Goal: Information Seeking & Learning: Learn about a topic

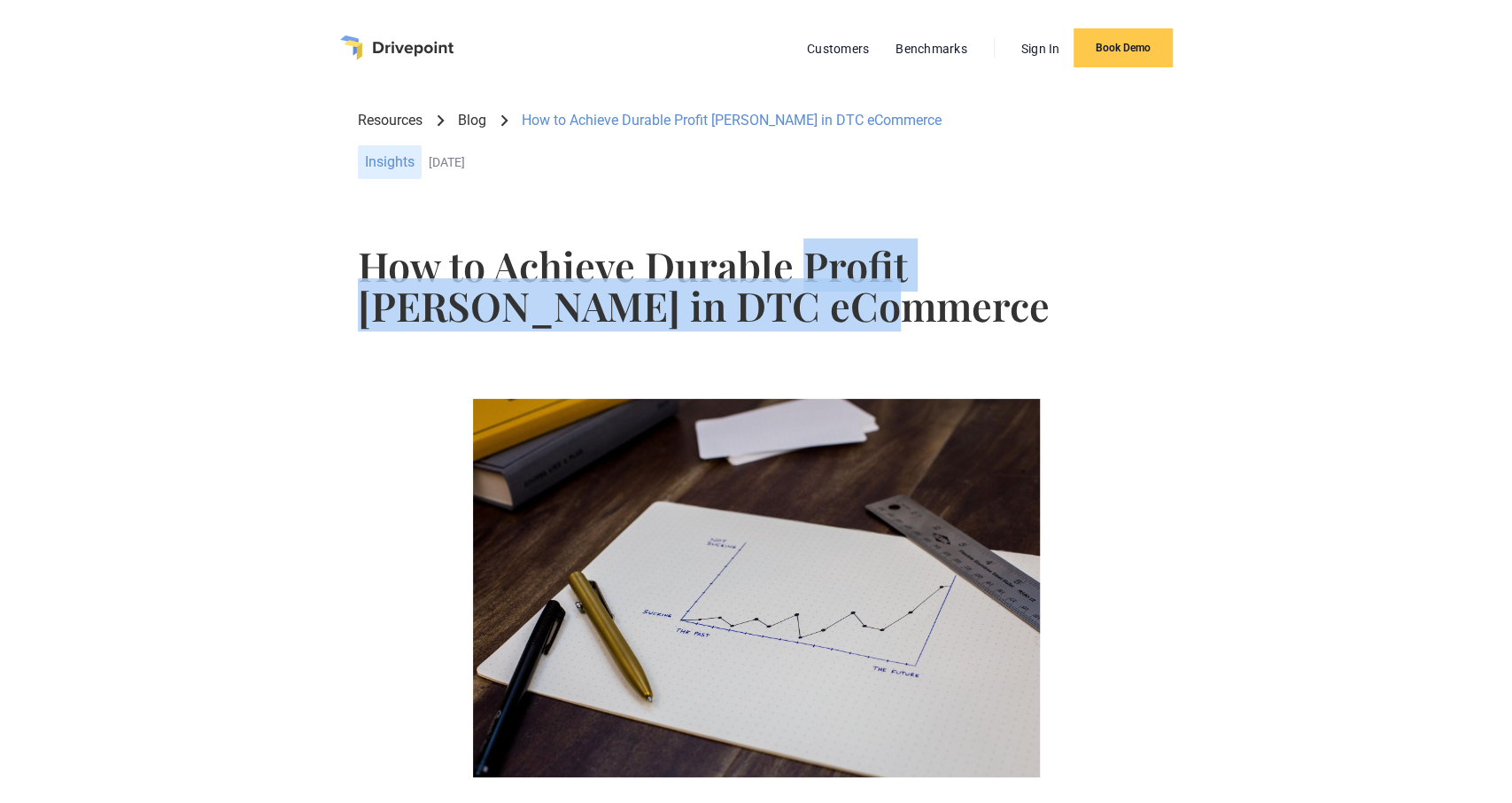
drag, startPoint x: 805, startPoint y: 274, endPoint x: 691, endPoint y: 317, distance: 122.2
click at [691, 317] on h1 "How to Achieve Durable Profit [PERSON_NAME] in DTC eCommerce" at bounding box center [756, 285] width 796 height 80
copy h1 "Profit Margins in DTC eCommerce"
click at [452, 50] on img "home" at bounding box center [396, 47] width 113 height 25
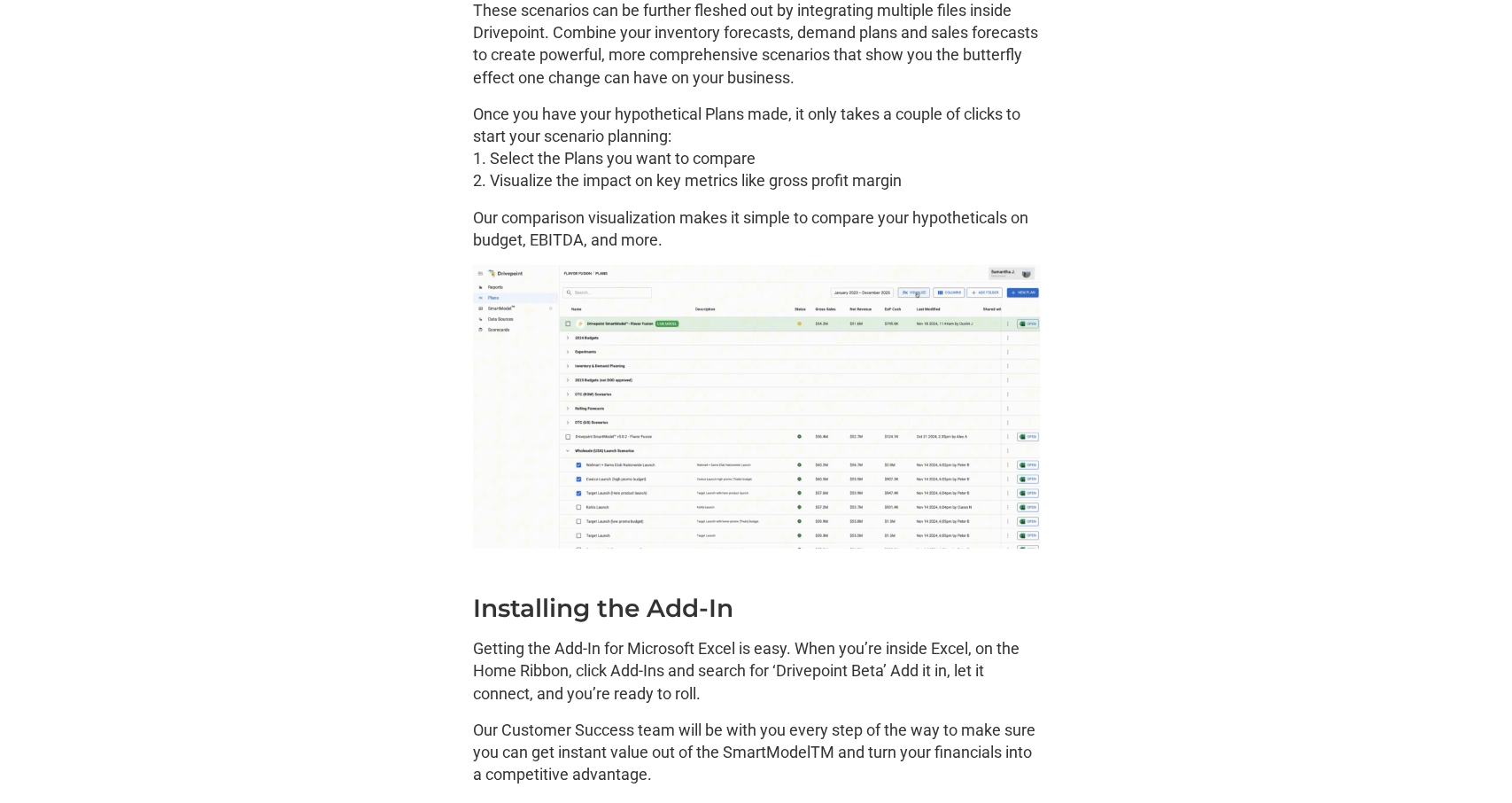
scroll to position [4054, 0]
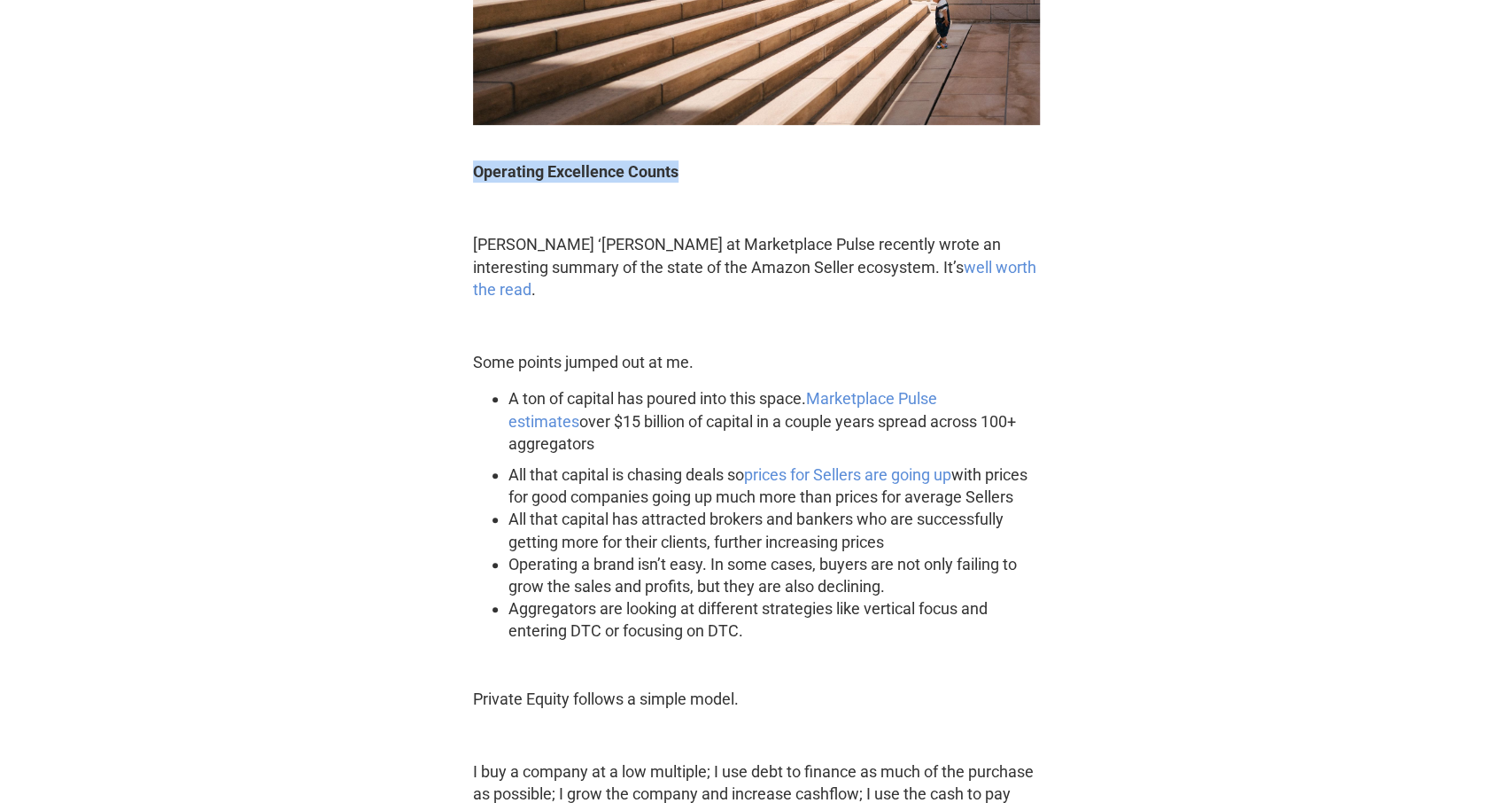
drag, startPoint x: 618, startPoint y: 180, endPoint x: 433, endPoint y: 182, distance: 185.2
copy strong "Operating Excellence Counts"
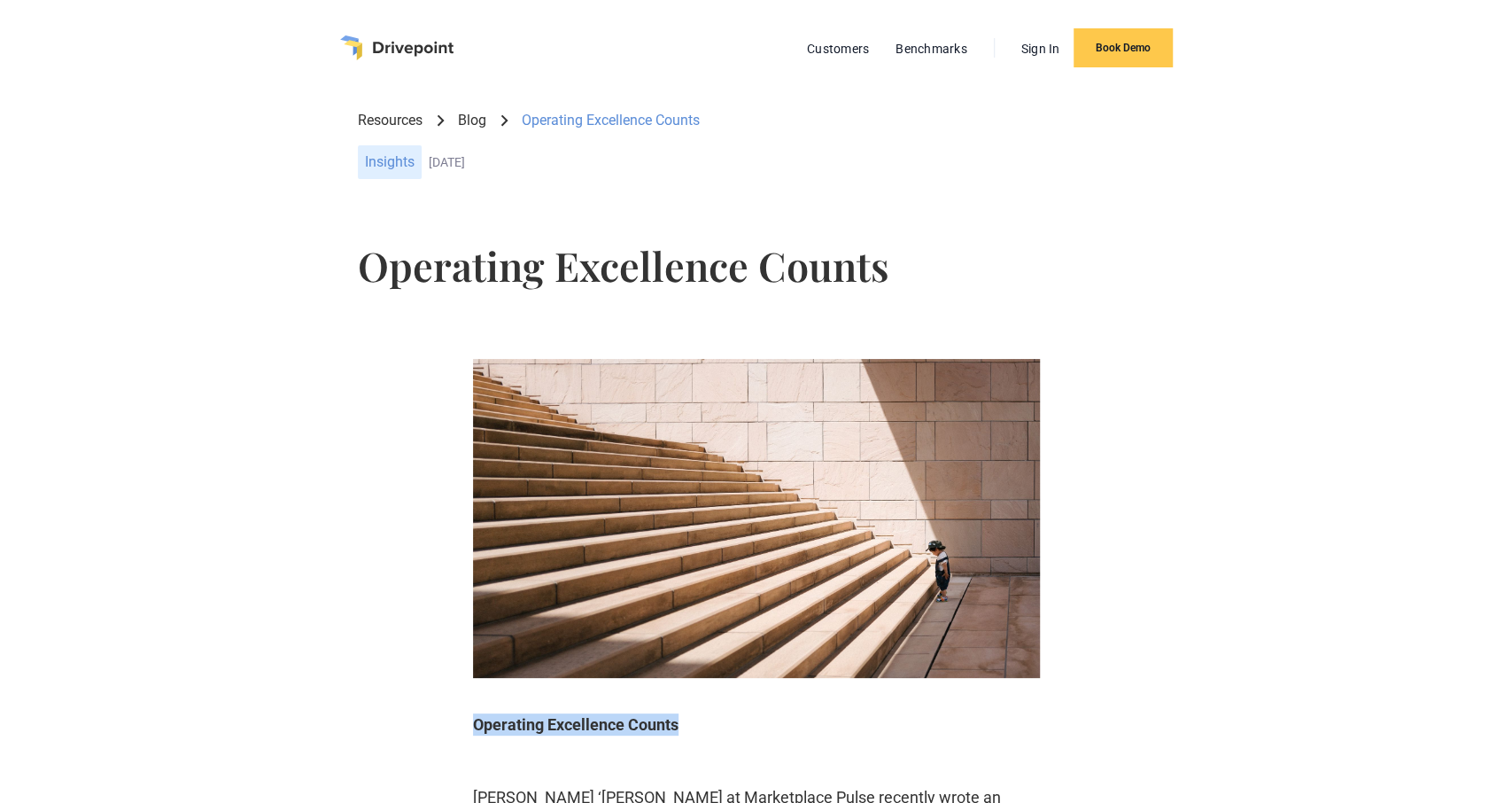
click at [387, 48] on img "home" at bounding box center [396, 47] width 113 height 25
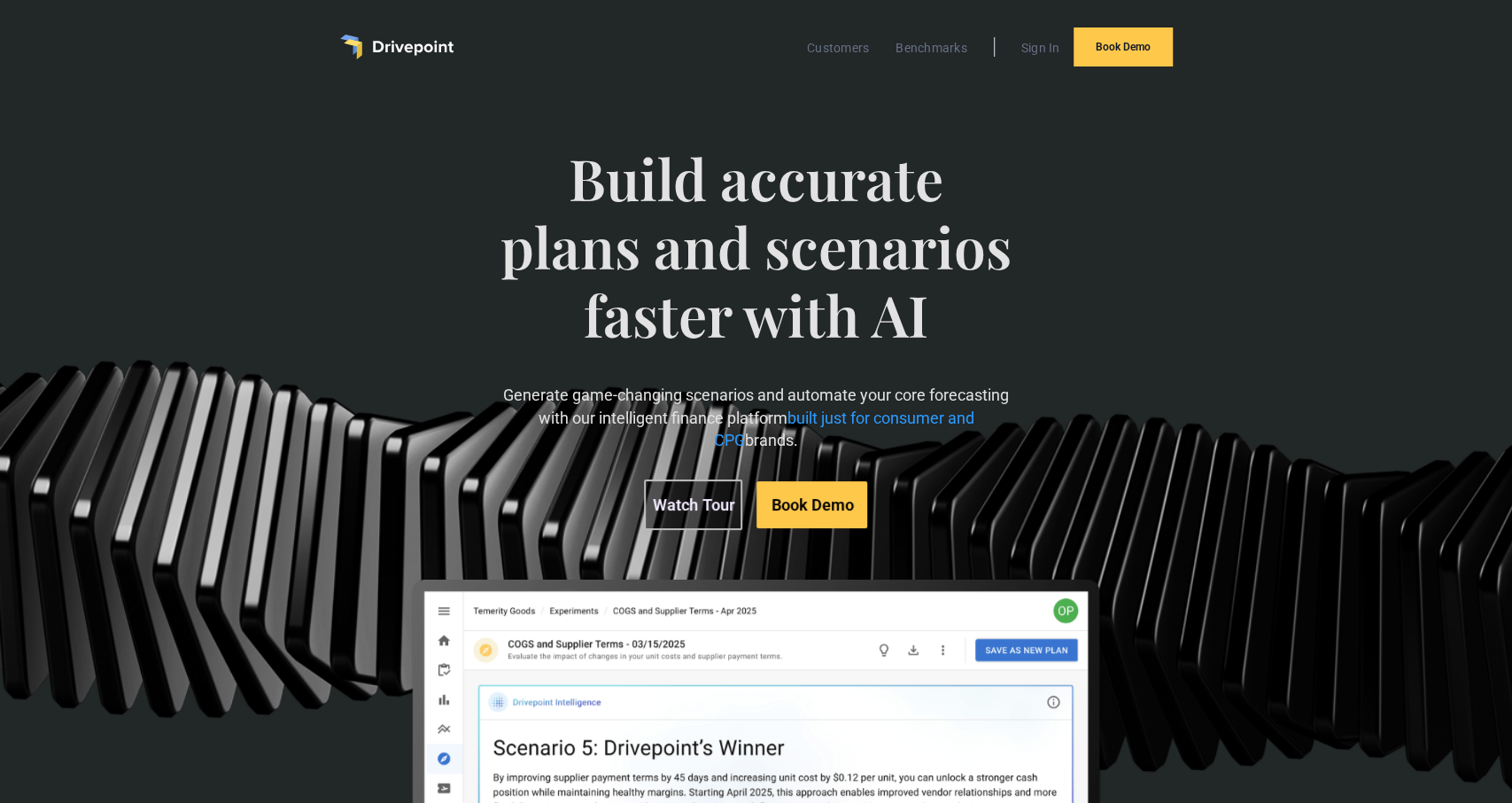
scroll to position [1, 0]
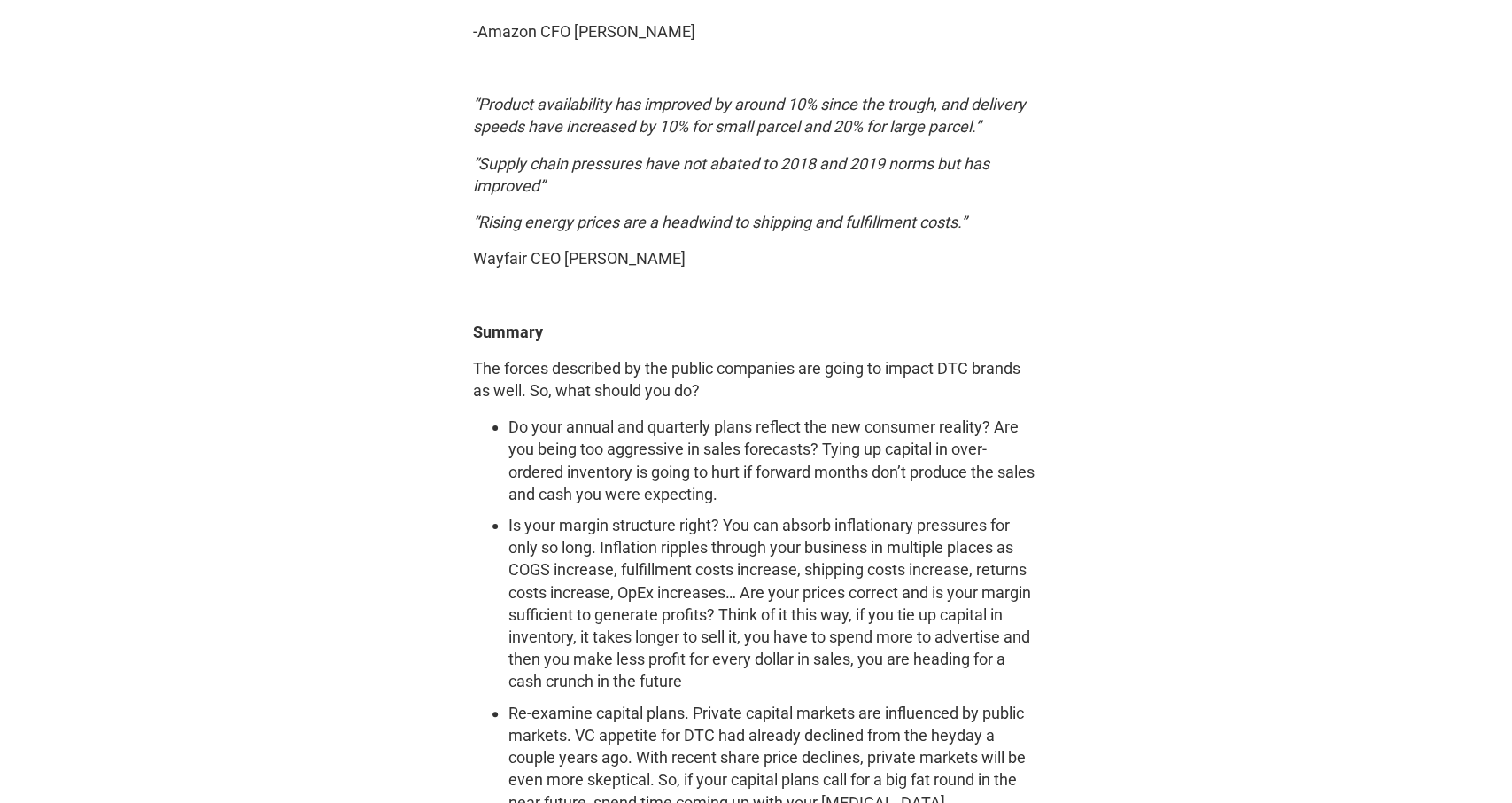
scroll to position [5067, 0]
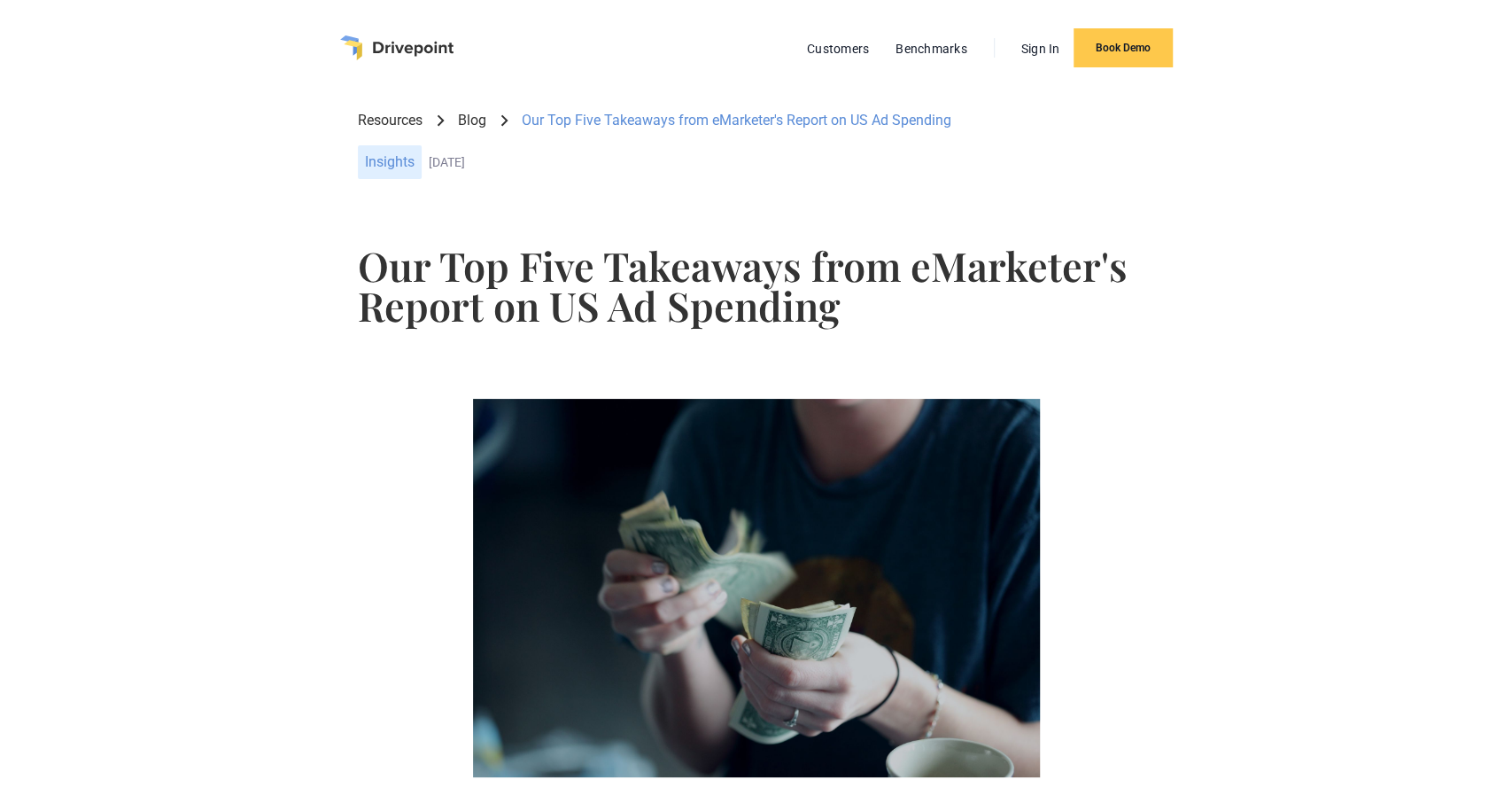
click at [398, 35] on img "home" at bounding box center [396, 47] width 113 height 25
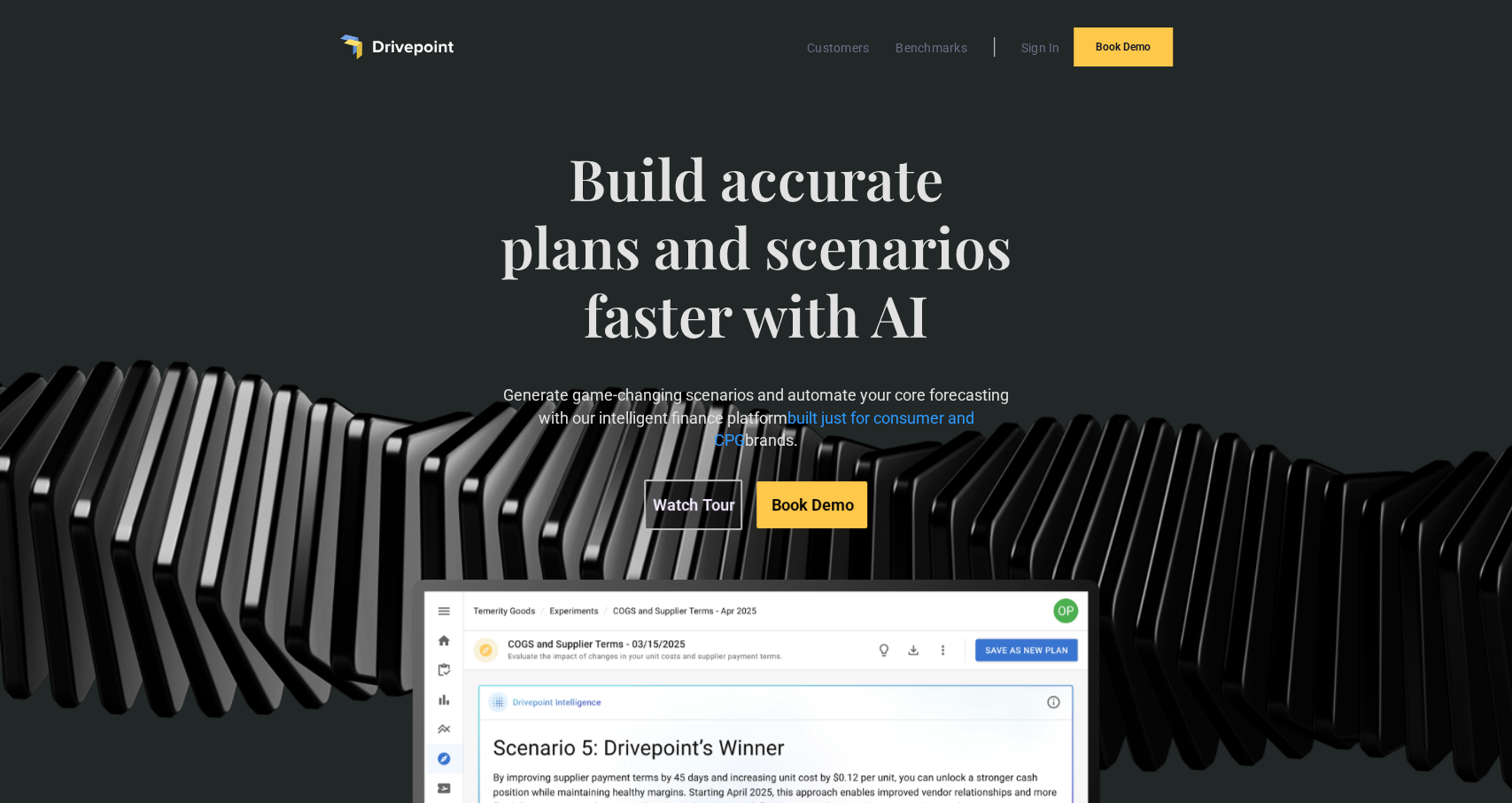
scroll to position [1, 0]
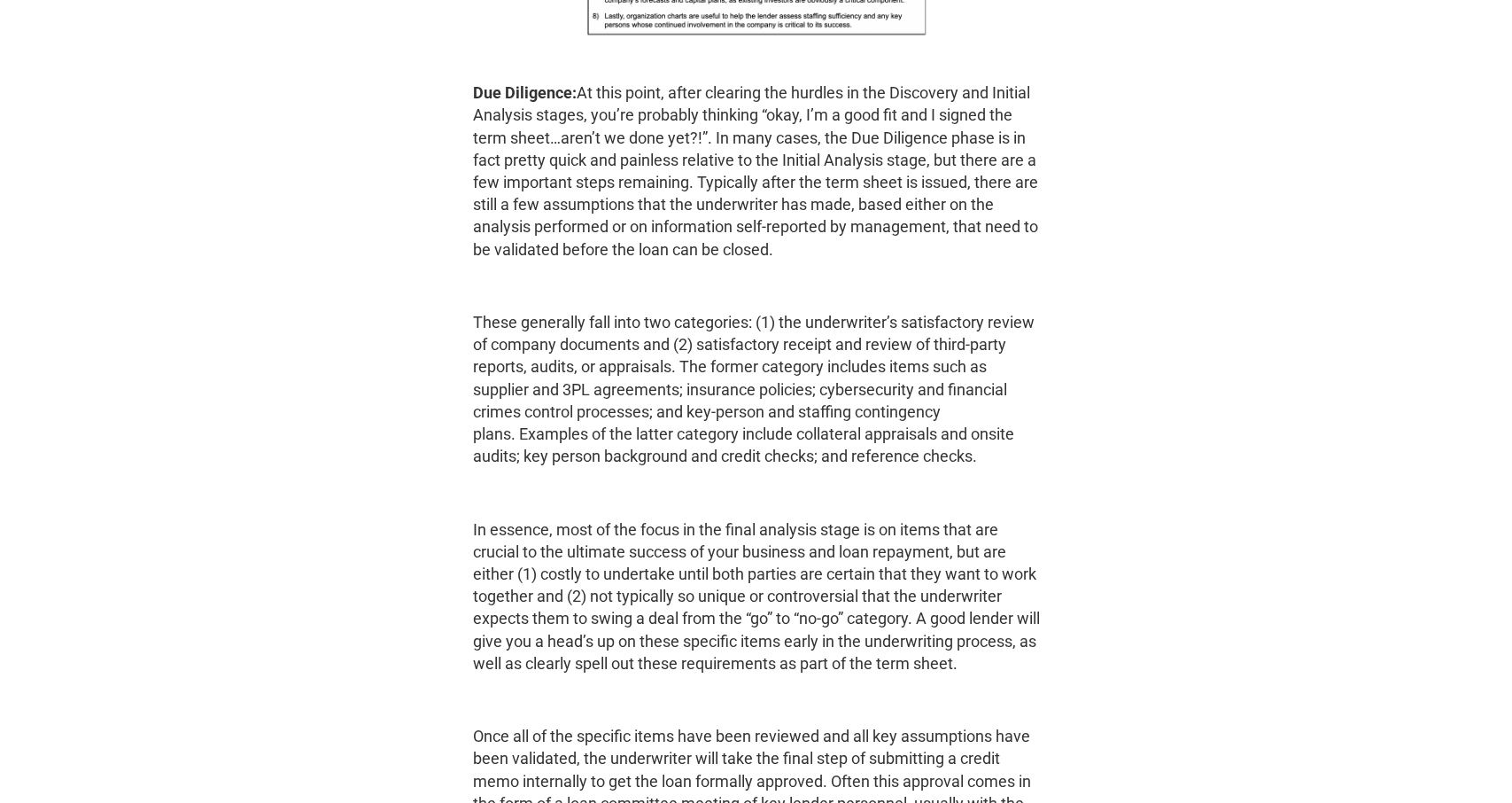
scroll to position [7278, 0]
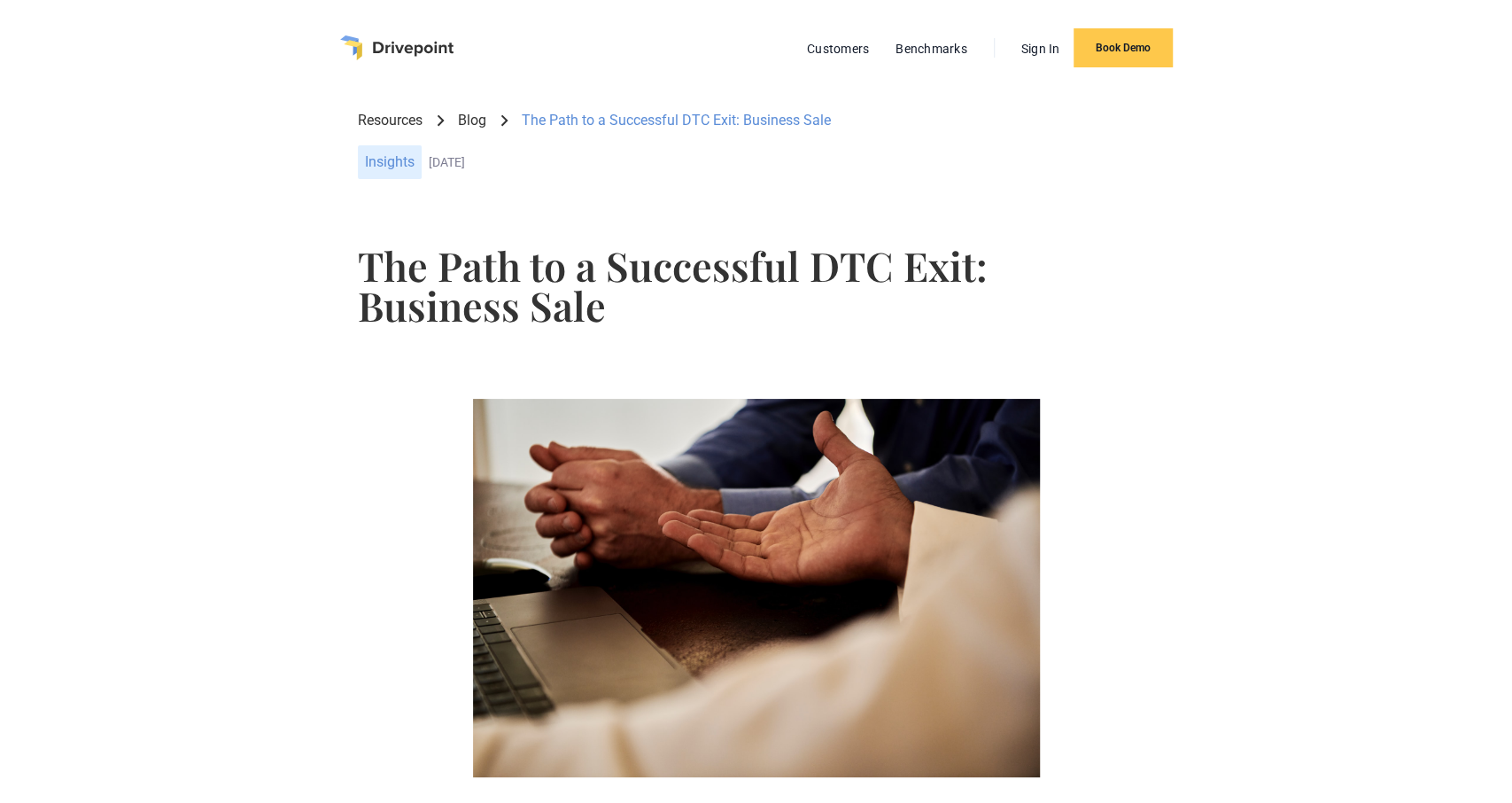
scroll to position [553, 0]
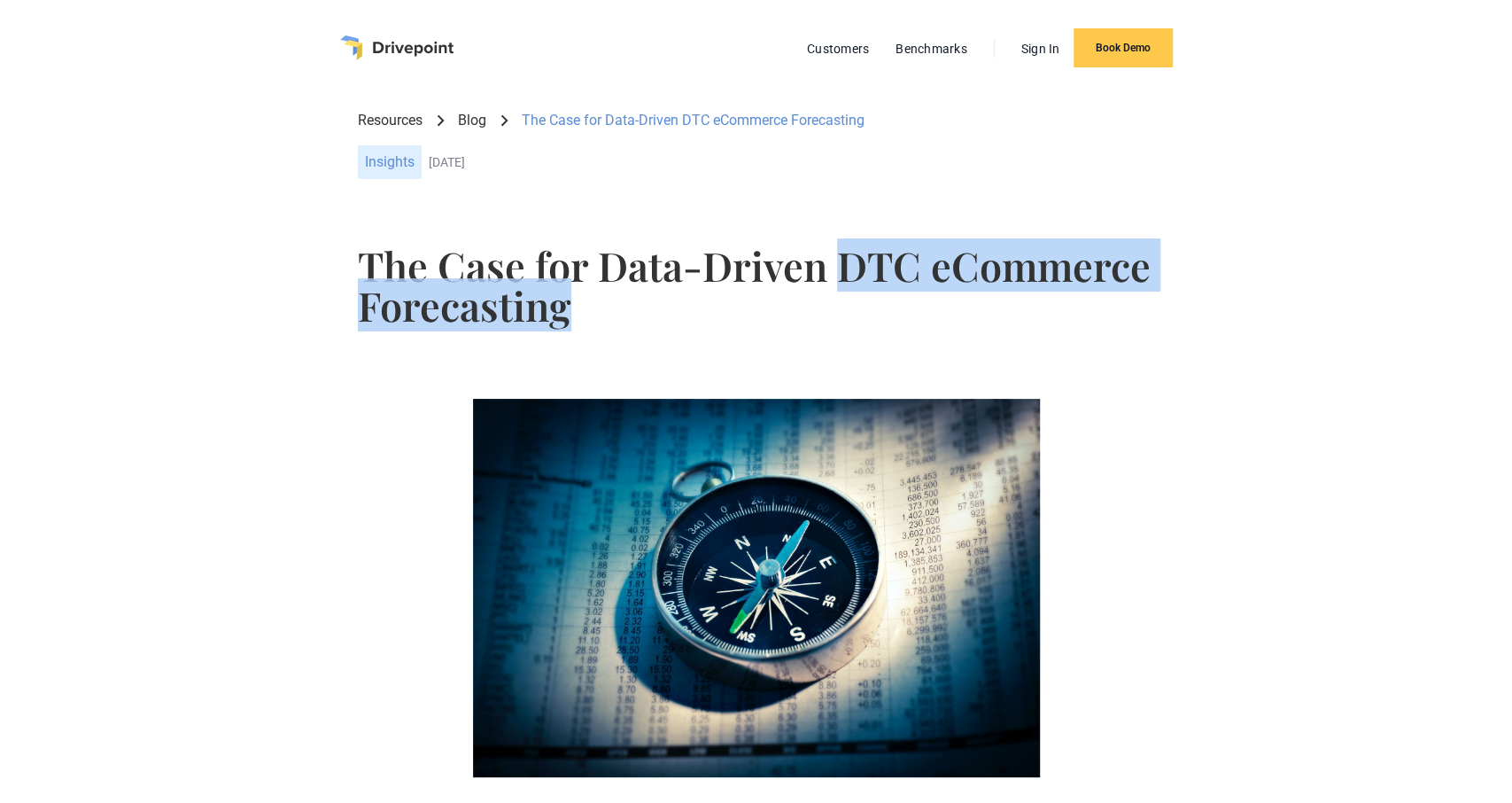
drag, startPoint x: 841, startPoint y: 268, endPoint x: 776, endPoint y: 326, distance: 86.6
click at [776, 326] on div "The Case for Data-Driven DTC eCommerce Forecasting" at bounding box center [756, 297] width 796 height 132
copy h1 "DTC eCommerce Forecasting"
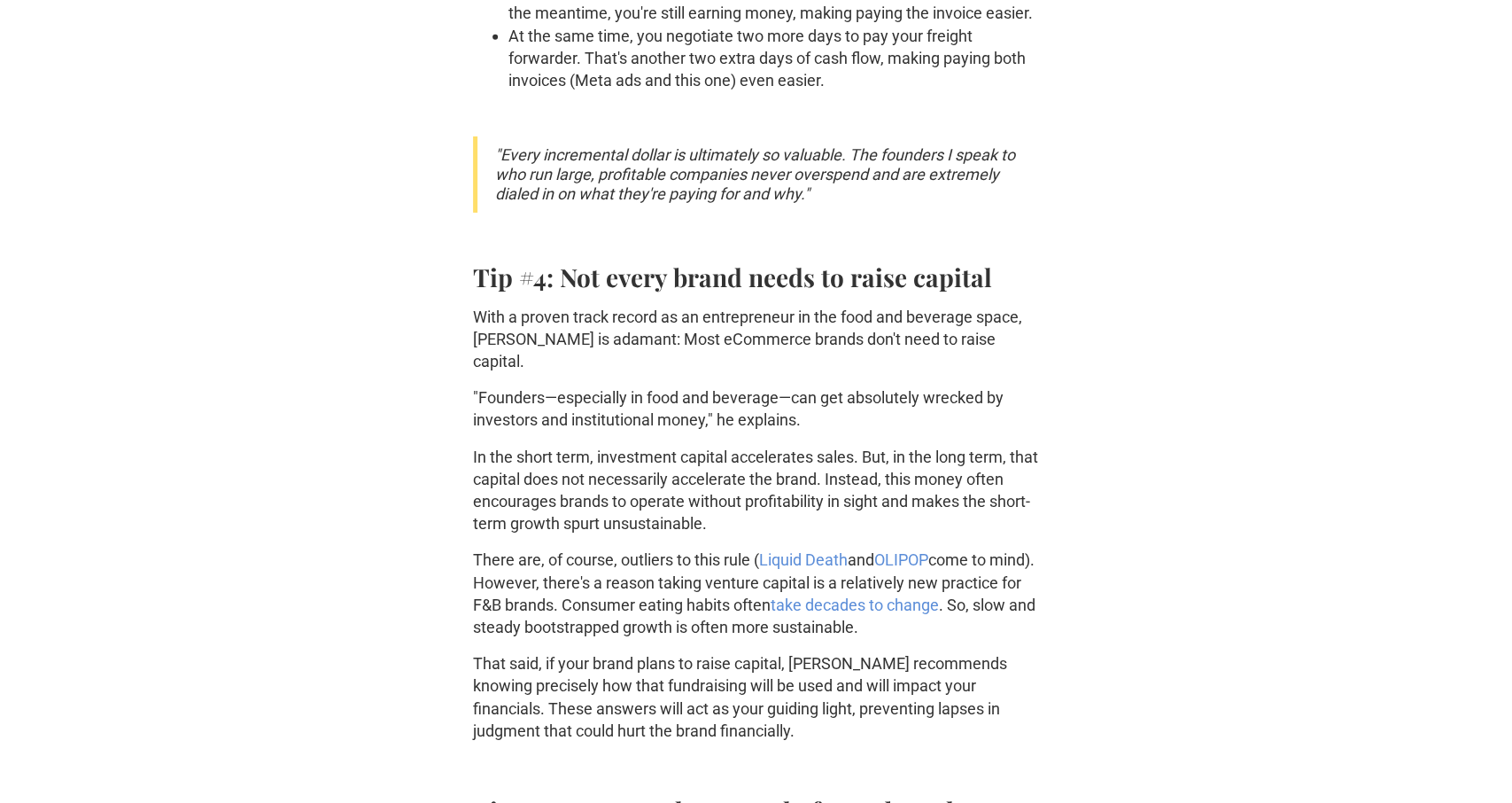
scroll to position [4146, 0]
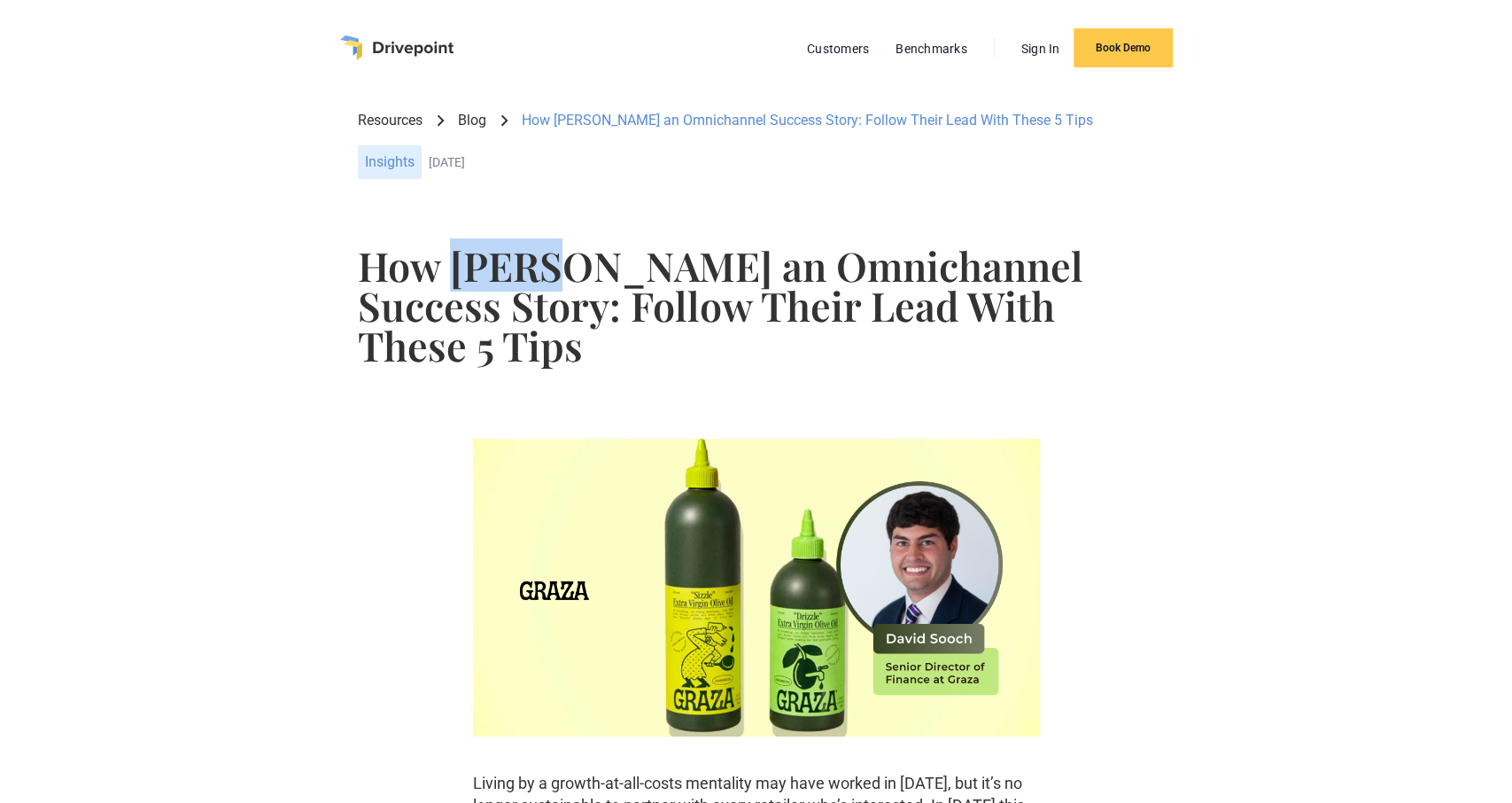
drag, startPoint x: 470, startPoint y: 272, endPoint x: 561, endPoint y: 272, distance: 90.4
click at [561, 272] on h1 "How [PERSON_NAME] an Omnichannel Success Story: Follow Their Lead With These 5 …" at bounding box center [756, 305] width 796 height 120
copy h1 "[PERSON_NAME]"
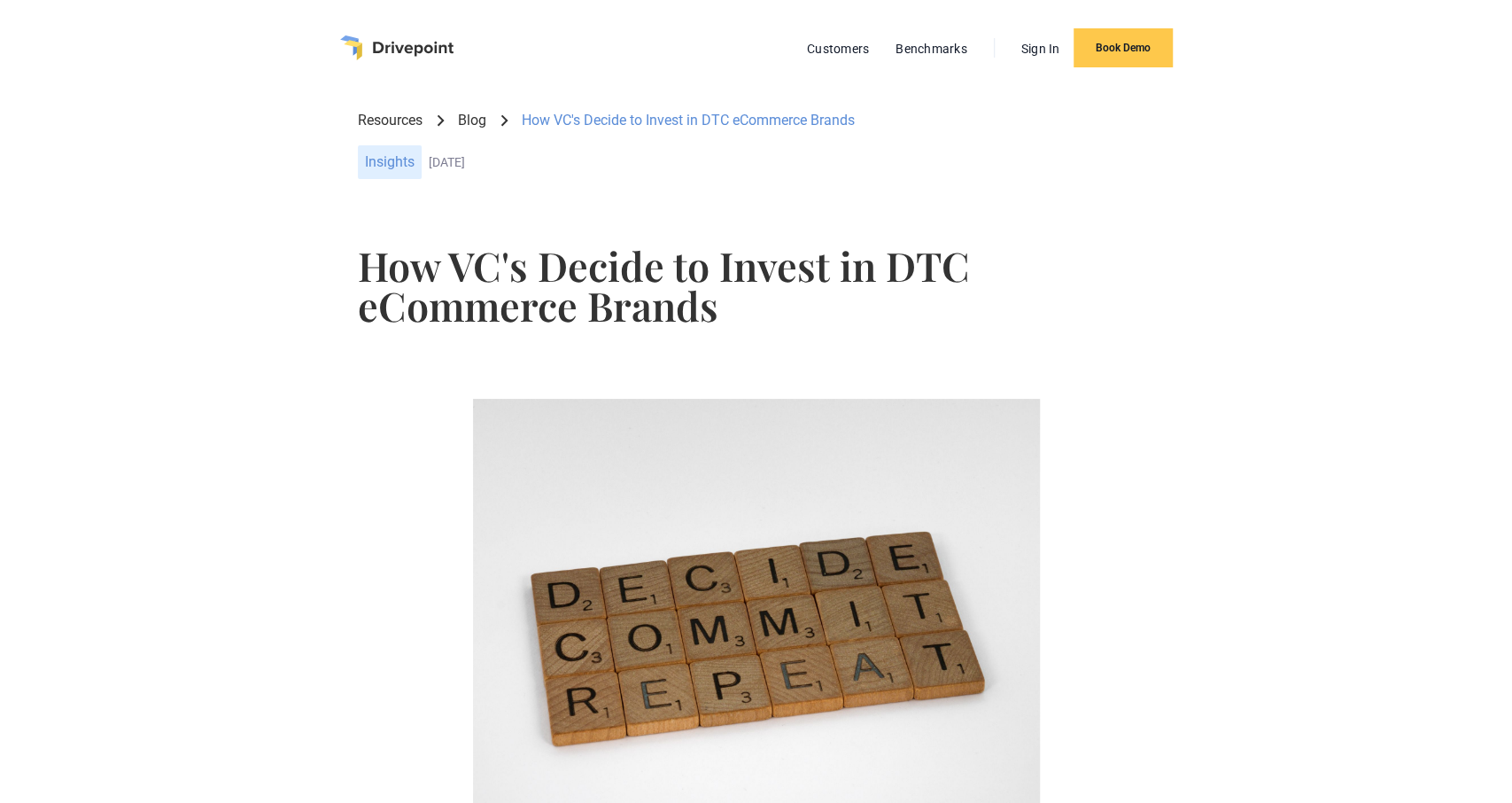
click at [757, 341] on div "How VC's Decide to Invest in DTC eCommerce Brands" at bounding box center [756, 297] width 796 height 132
